Goal: Task Accomplishment & Management: Use online tool/utility

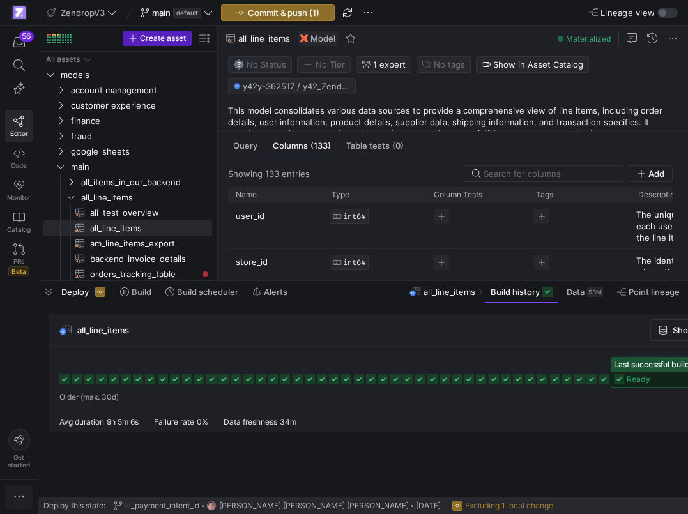
click at [21, 488] on span "button" at bounding box center [19, 497] width 26 height 23
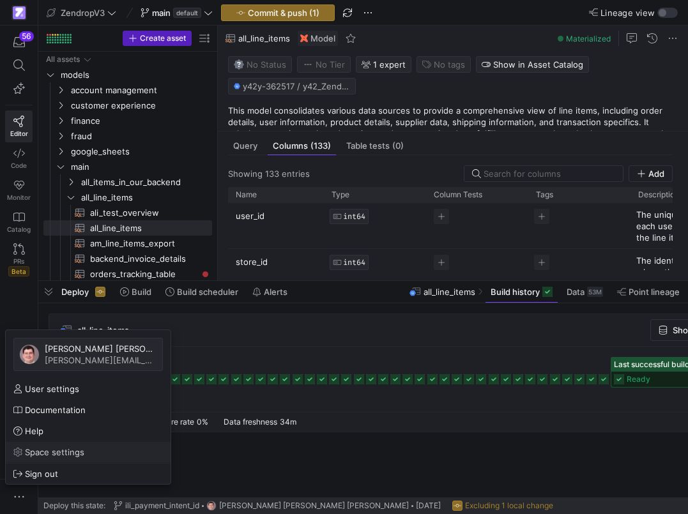
click at [56, 455] on span "Space settings" at bounding box center [54, 452] width 59 height 10
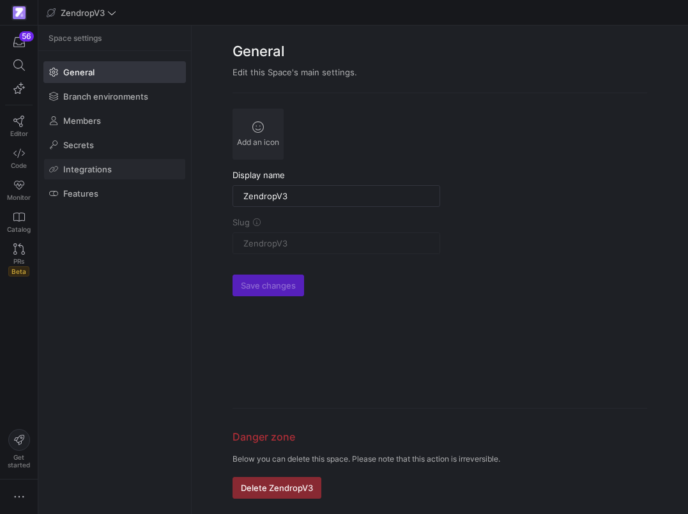
click at [105, 171] on span "Integrations" at bounding box center [87, 169] width 49 height 10
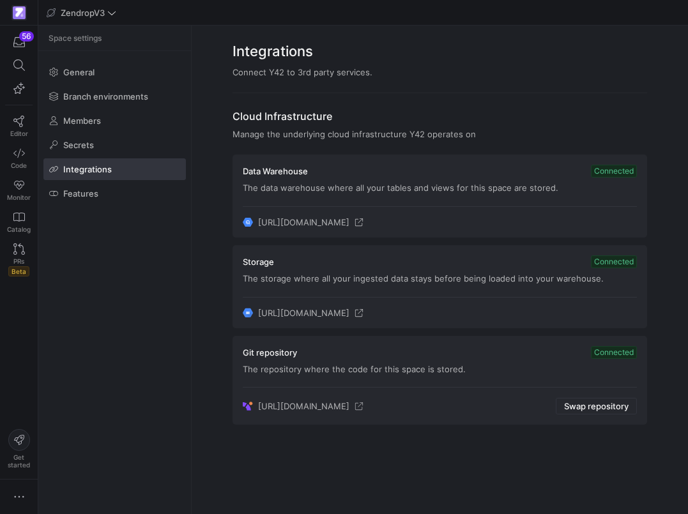
click at [364, 406] on icon at bounding box center [359, 406] width 9 height 9
click at [24, 118] on icon at bounding box center [18, 122] width 11 height 12
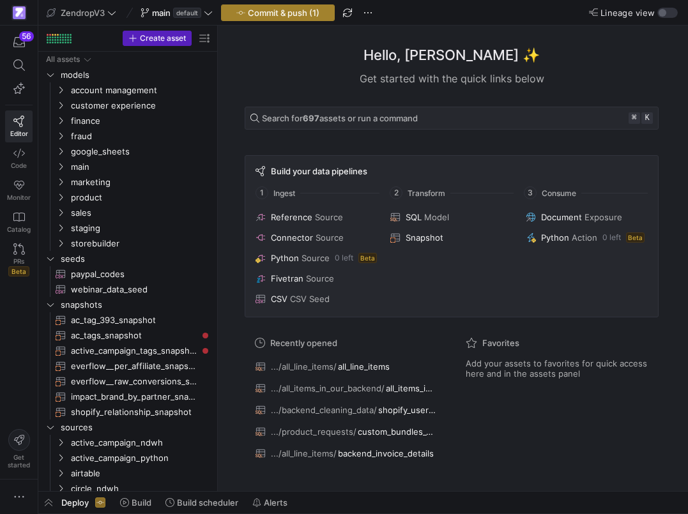
click at [285, 15] on span "Commit & push (1)" at bounding box center [284, 13] width 72 height 10
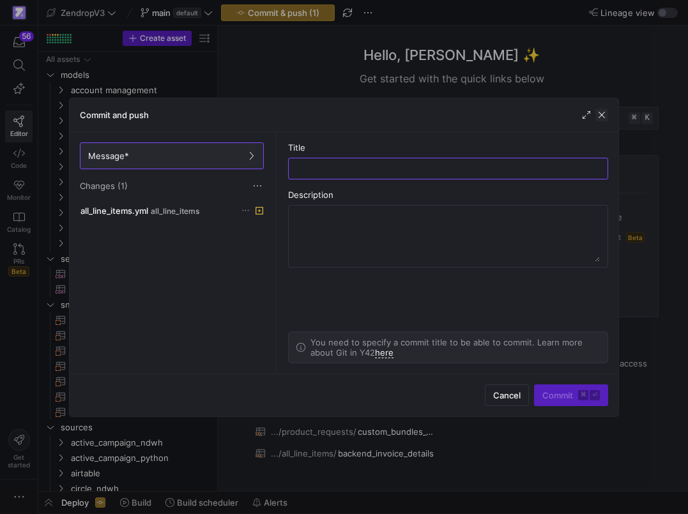
click at [607, 116] on span "button" at bounding box center [602, 115] width 13 height 13
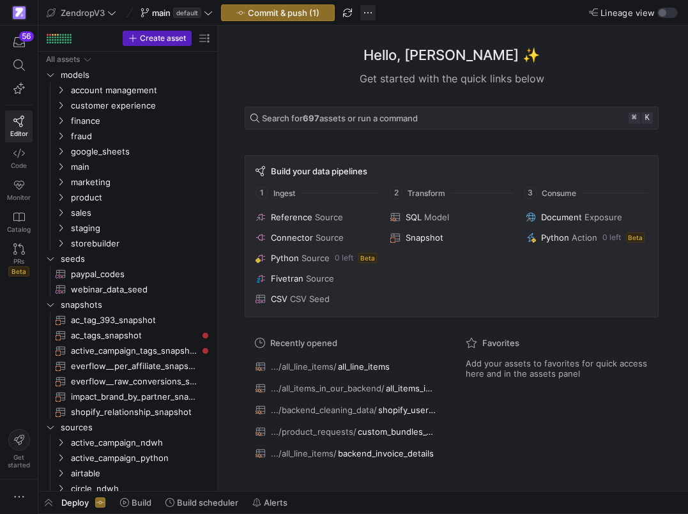
click at [367, 11] on span "button" at bounding box center [367, 12] width 15 height 15
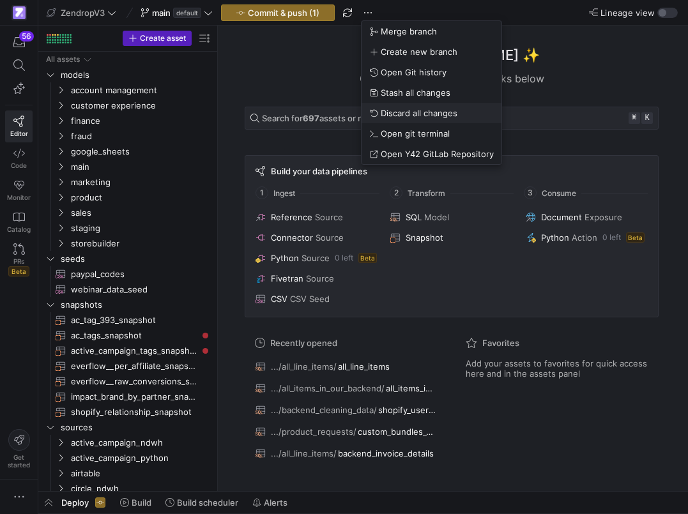
click at [415, 116] on span "Discard all changes" at bounding box center [419, 113] width 77 height 10
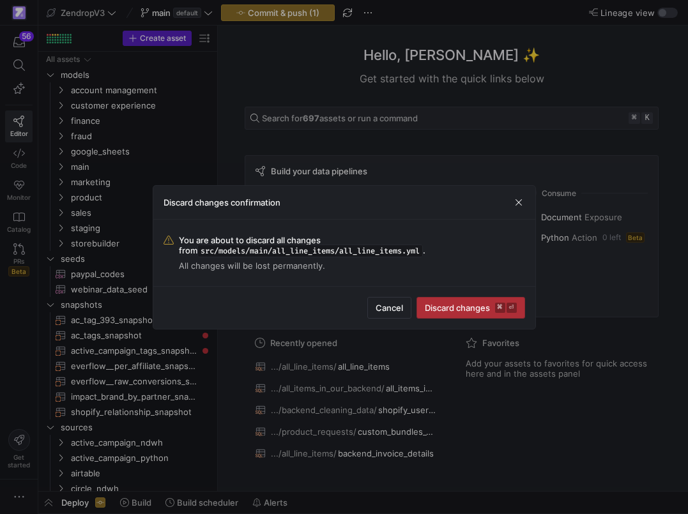
click at [472, 303] on span "Discard changes ⌘ ⏎" at bounding box center [471, 308] width 92 height 10
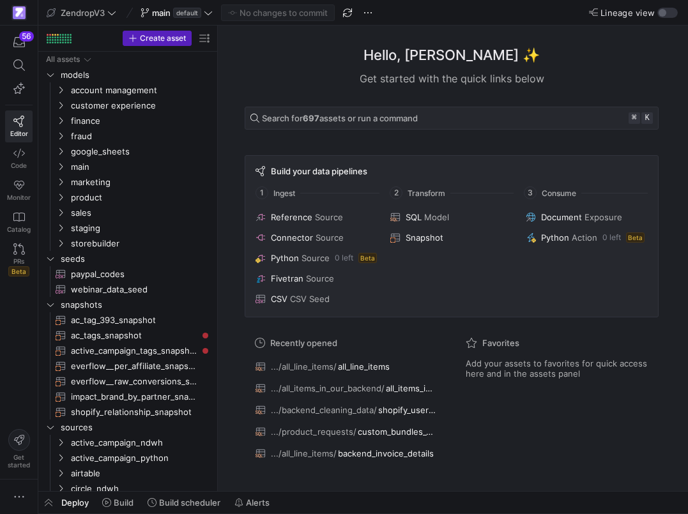
click at [372, 15] on span "button" at bounding box center [367, 12] width 15 height 15
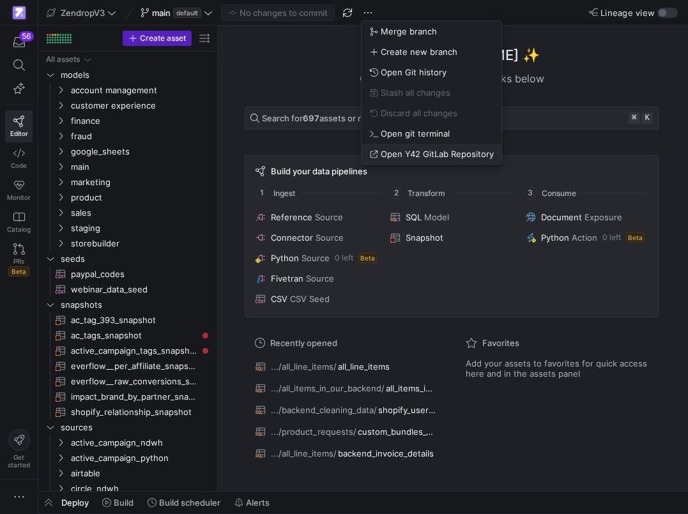
click at [431, 157] on span "Open Y42 GitLab Repository" at bounding box center [437, 154] width 113 height 10
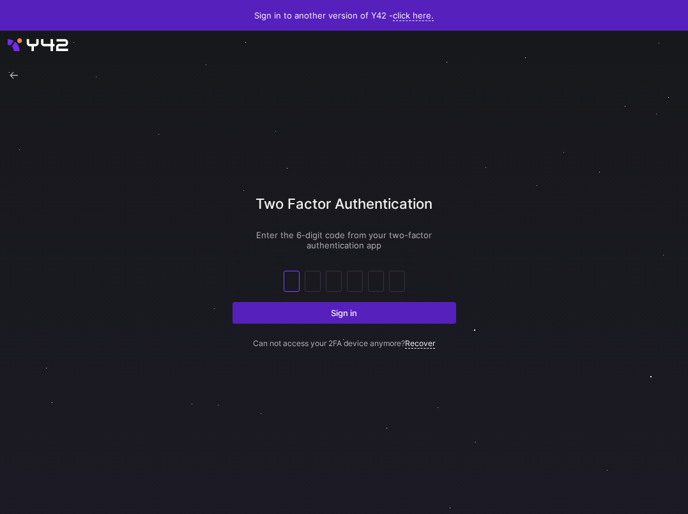
type input "9"
type input "6"
type input "8"
type input "4"
type input "0"
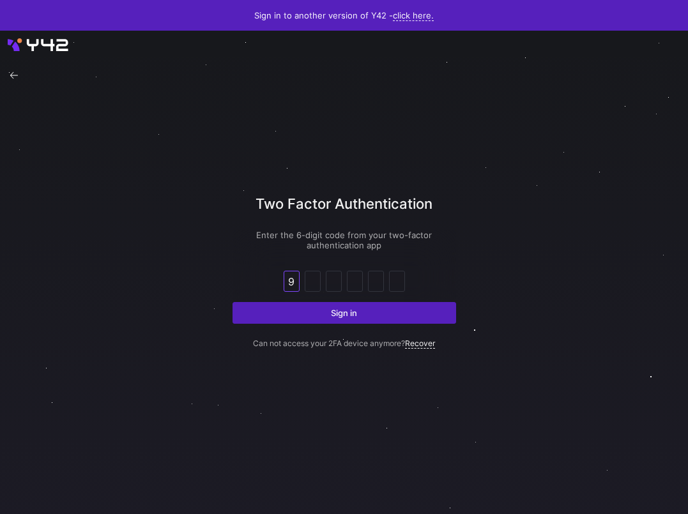
type input "4"
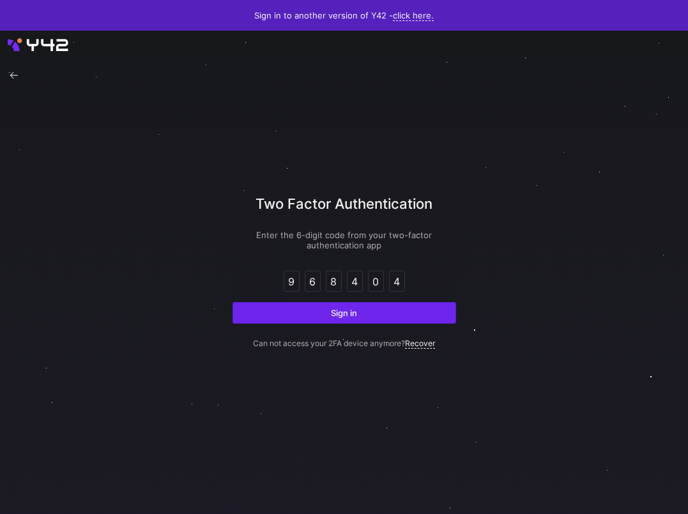
click at [435, 316] on span "submit" at bounding box center [344, 313] width 222 height 20
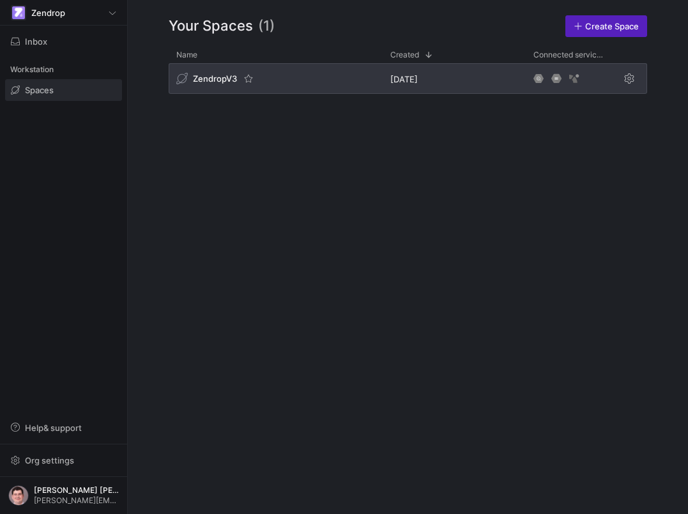
click at [275, 79] on div "ZendropV3" at bounding box center [276, 78] width 214 height 31
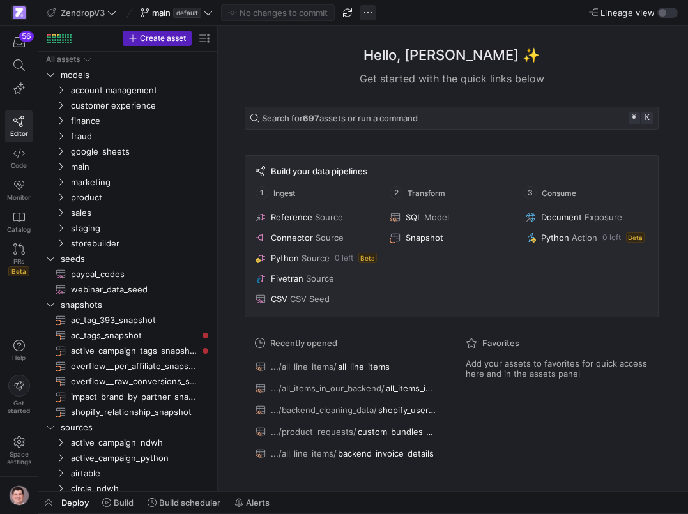
click at [371, 16] on span "button" at bounding box center [367, 12] width 15 height 15
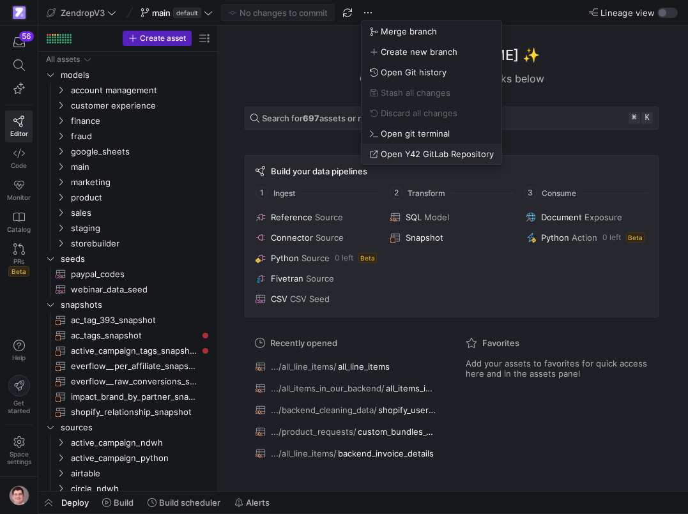
click at [417, 151] on span "Open Y42 GitLab Repository" at bounding box center [437, 154] width 113 height 10
